Goal: Browse casually

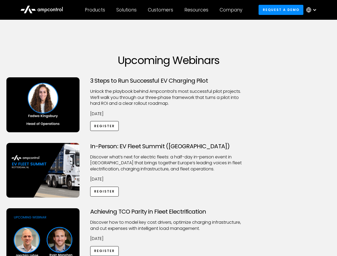
click at [164, 10] on div "Customers" at bounding box center [160, 10] width 25 height 6
click at [95, 10] on div "Products" at bounding box center [95, 10] width 20 height 6
click at [127, 10] on div "Solutions" at bounding box center [126, 10] width 20 height 6
click at [162, 10] on div "Customers" at bounding box center [160, 10] width 25 height 6
click at [198, 10] on div "Resources" at bounding box center [197, 10] width 24 height 6
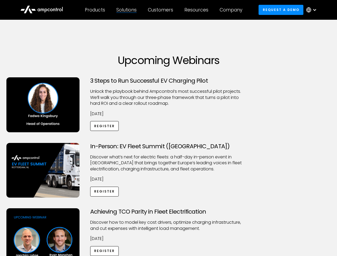
click at [233, 10] on div "Company" at bounding box center [231, 10] width 23 height 6
click at [313, 10] on div at bounding box center [315, 10] width 4 height 4
